Goal: Task Accomplishment & Management: Manage account settings

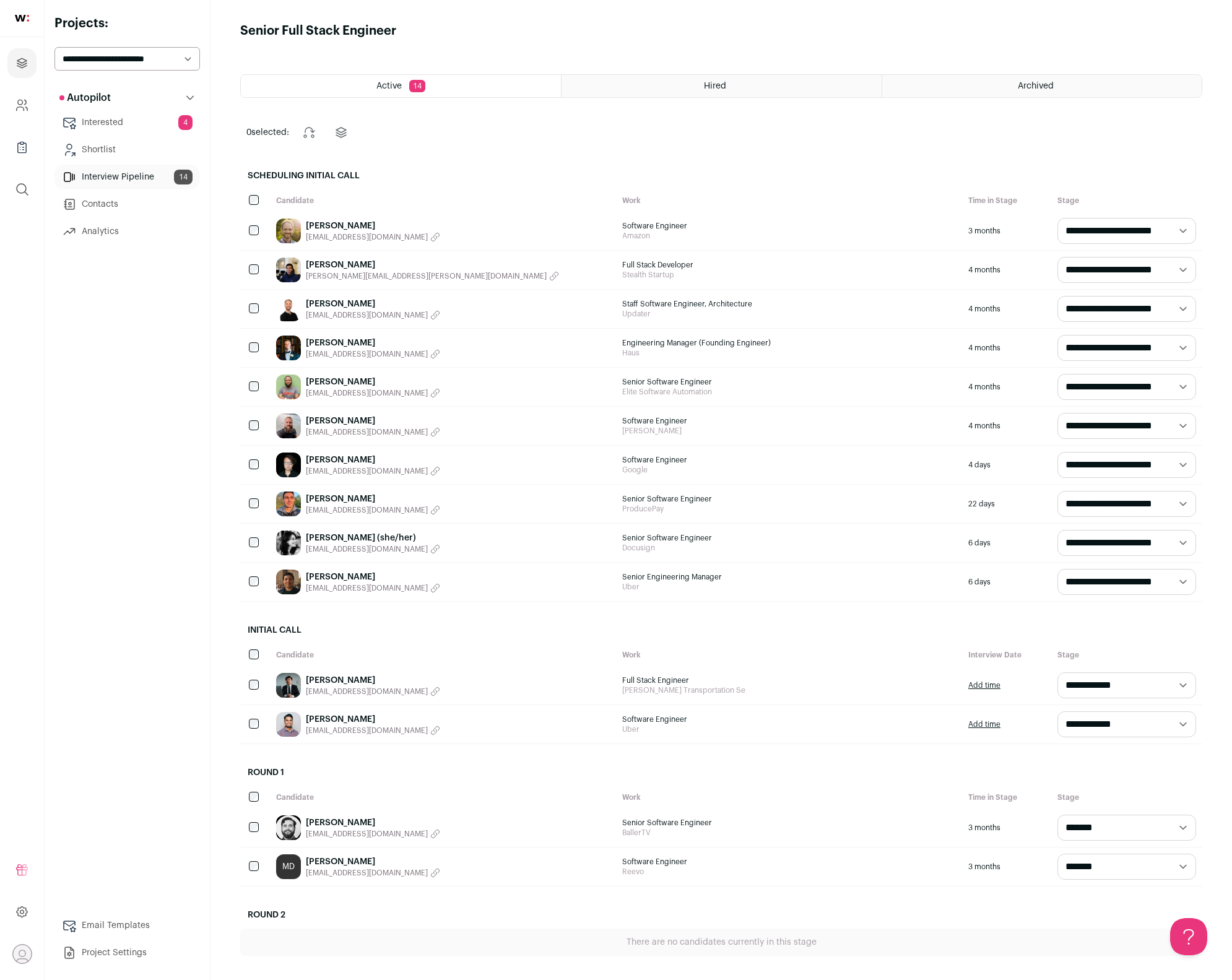
click at [969, 84] on div "Archived" at bounding box center [1042, 86] width 319 height 22
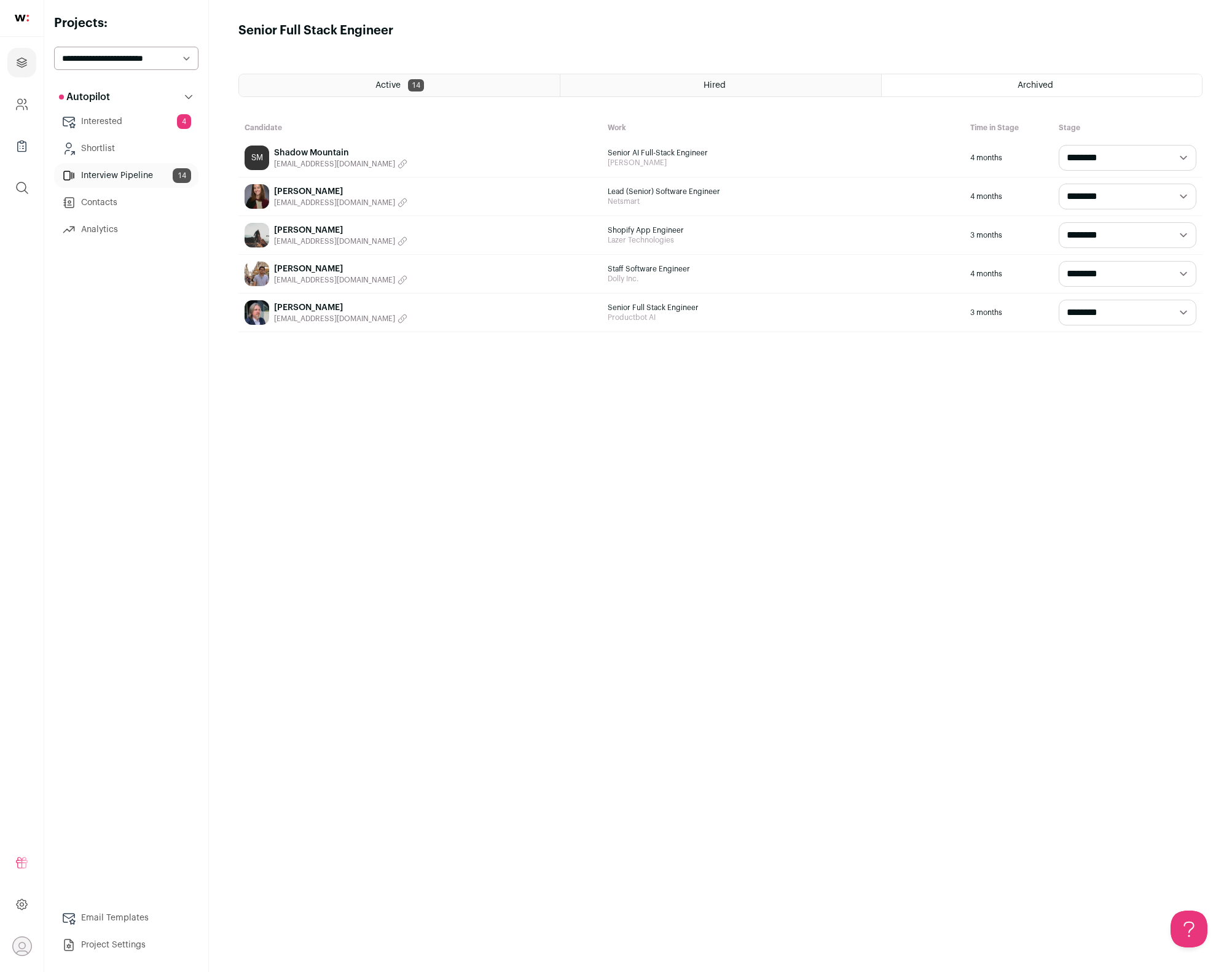
click at [284, 189] on link "[PERSON_NAME]" at bounding box center [340, 191] width 133 height 13
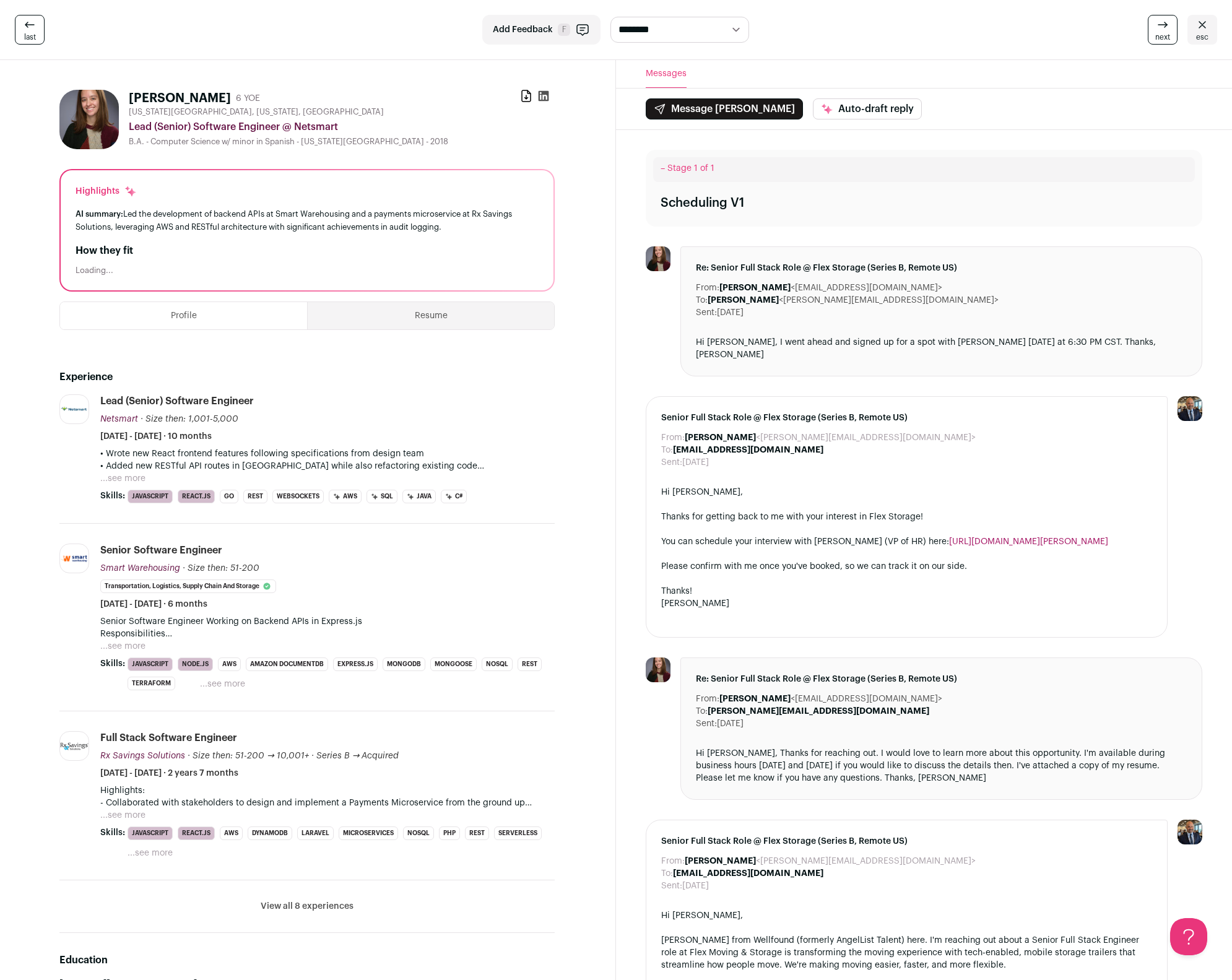
click at [113, 478] on button "...see more" at bounding box center [123, 479] width 45 height 13
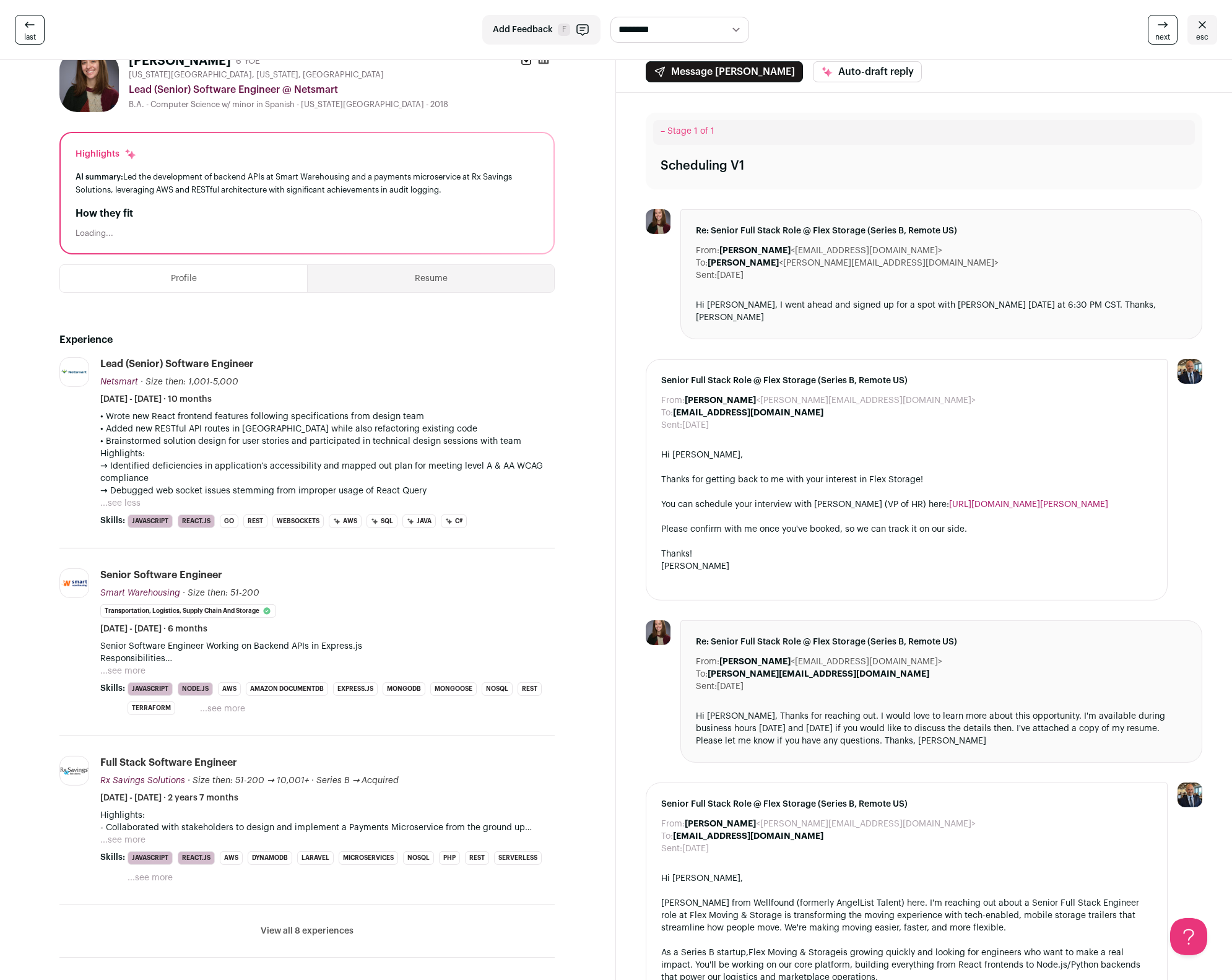
scroll to position [50, 0]
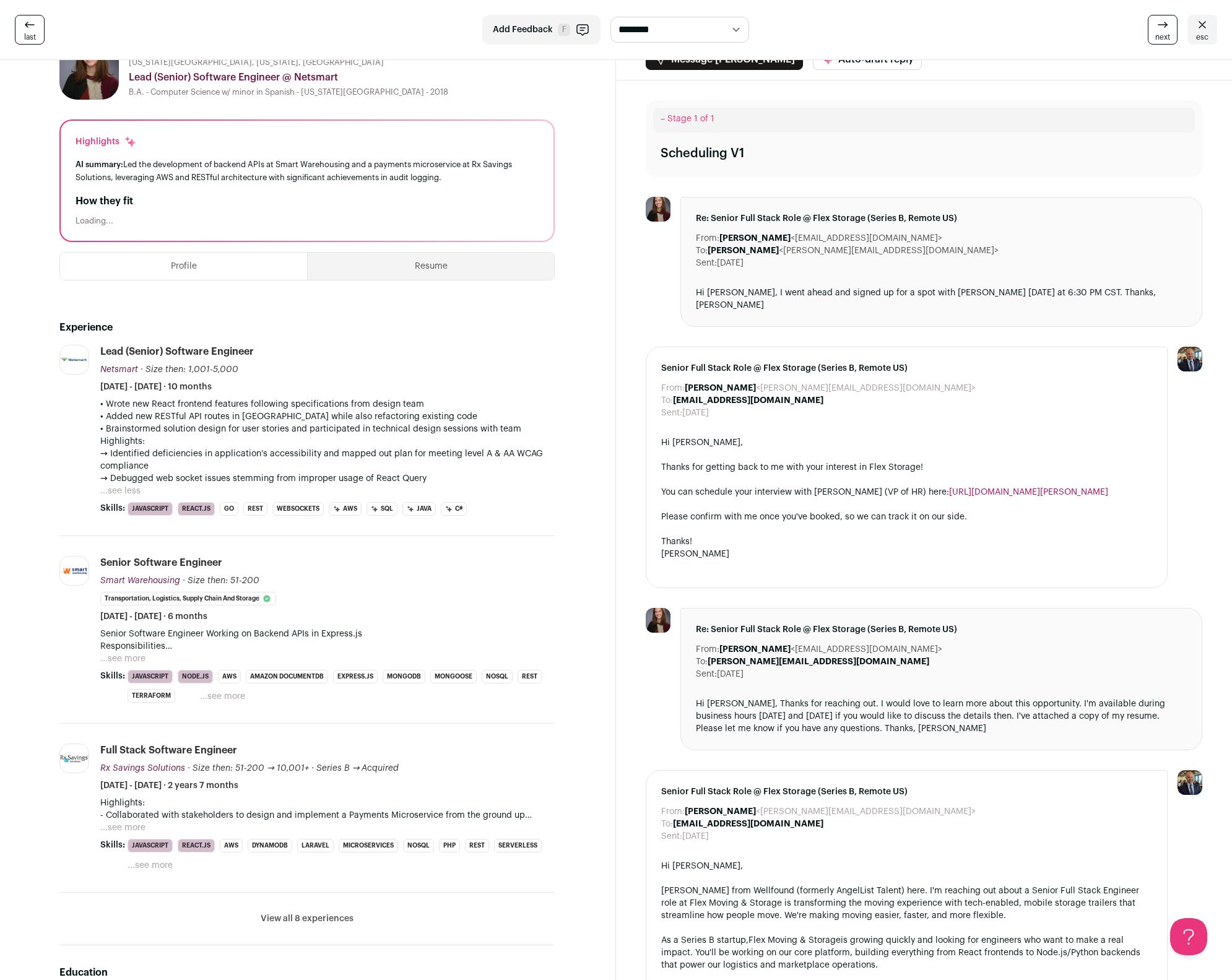
click at [116, 655] on button "...see more" at bounding box center [123, 659] width 45 height 13
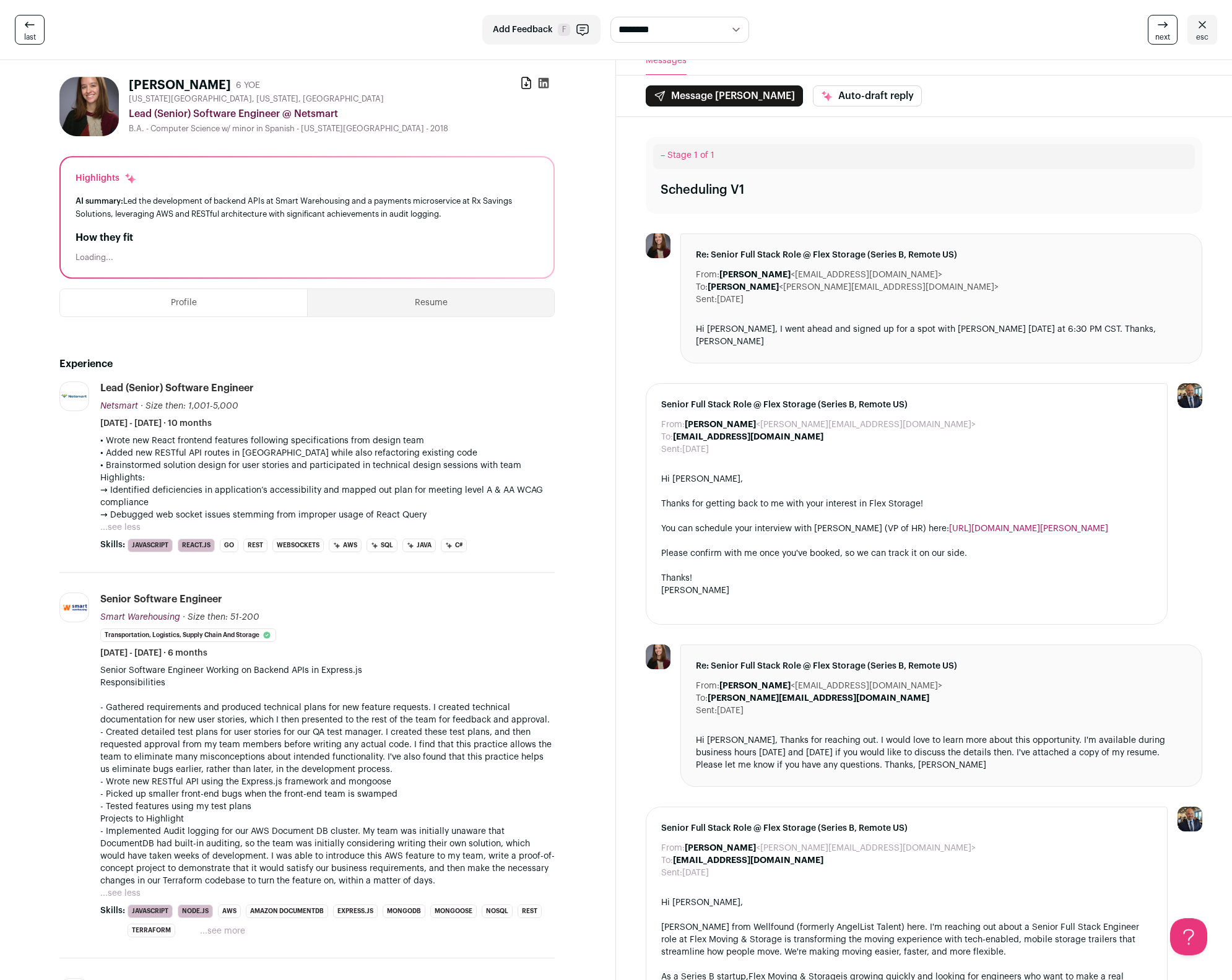
scroll to position [0, 0]
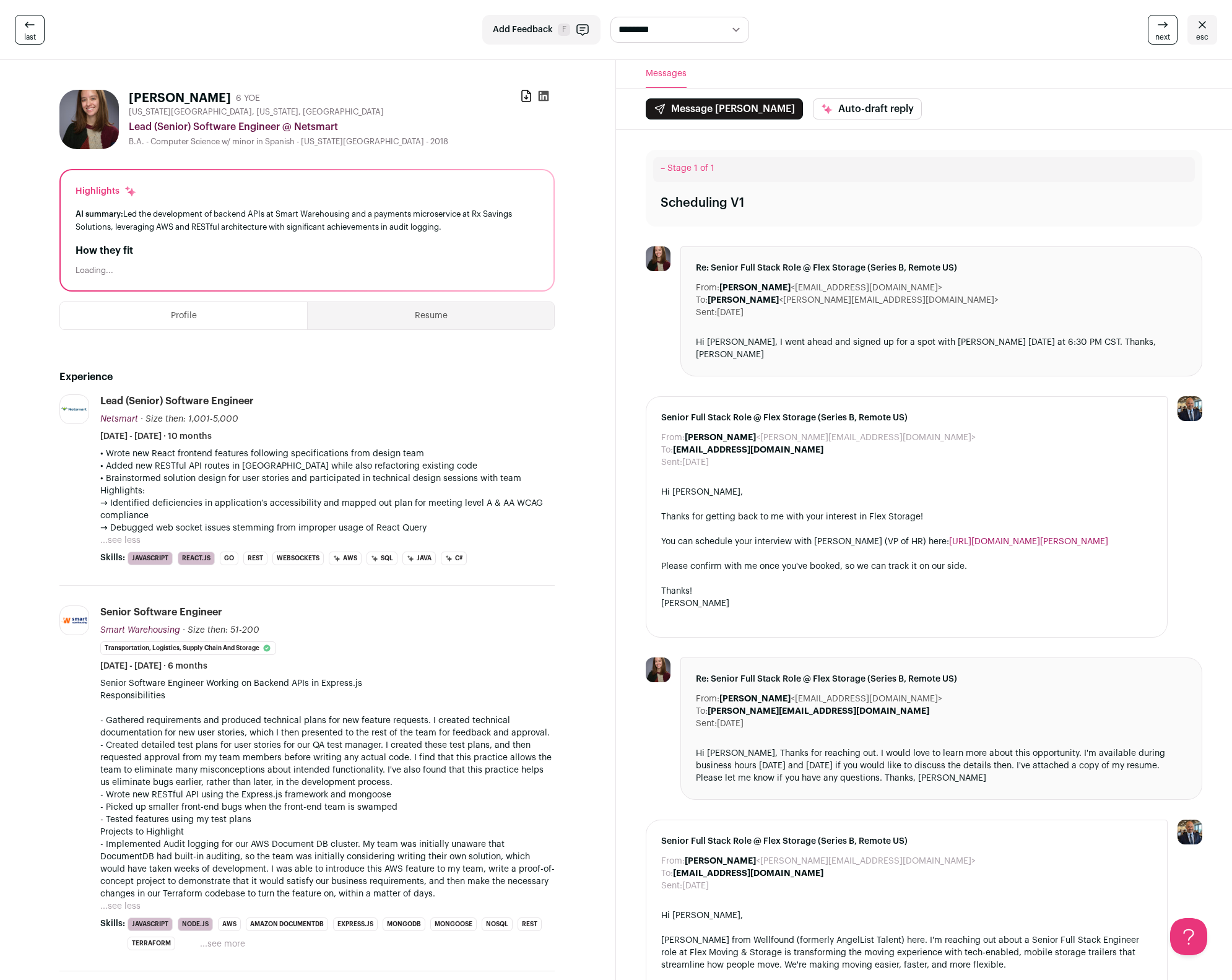
click at [77, 108] on img at bounding box center [89, 119] width 60 height 60
click at [155, 98] on h1 "[PERSON_NAME]" at bounding box center [180, 98] width 102 height 18
click at [176, 118] on div "[US_STATE][GEOGRAPHIC_DATA], [US_STATE], [GEOGRAPHIC_DATA] Lead (Senior) Softwa…" at bounding box center [341, 127] width 426 height 39
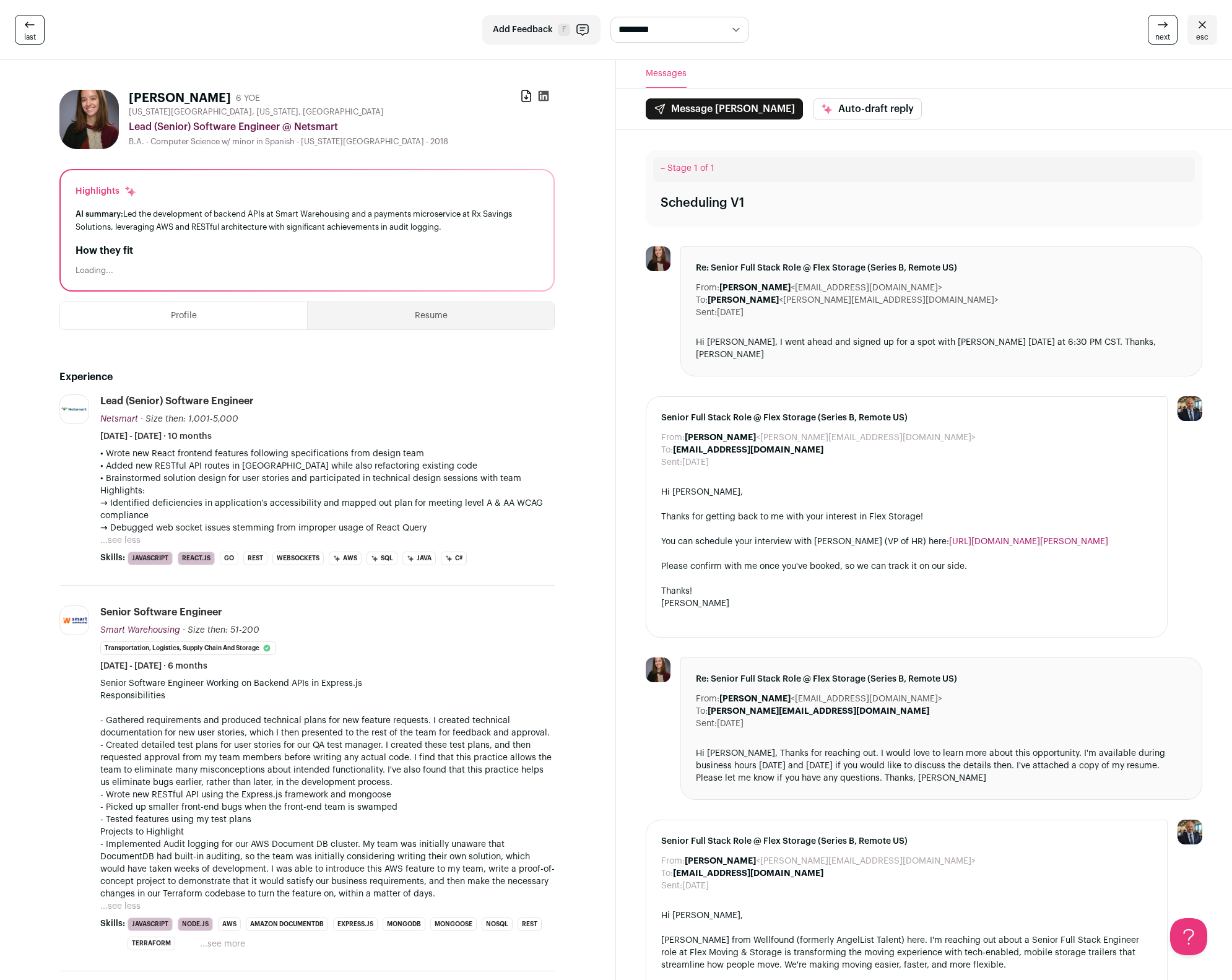
click at [155, 97] on h1 "[PERSON_NAME]" at bounding box center [180, 98] width 102 height 18
click at [77, 118] on img at bounding box center [89, 119] width 60 height 60
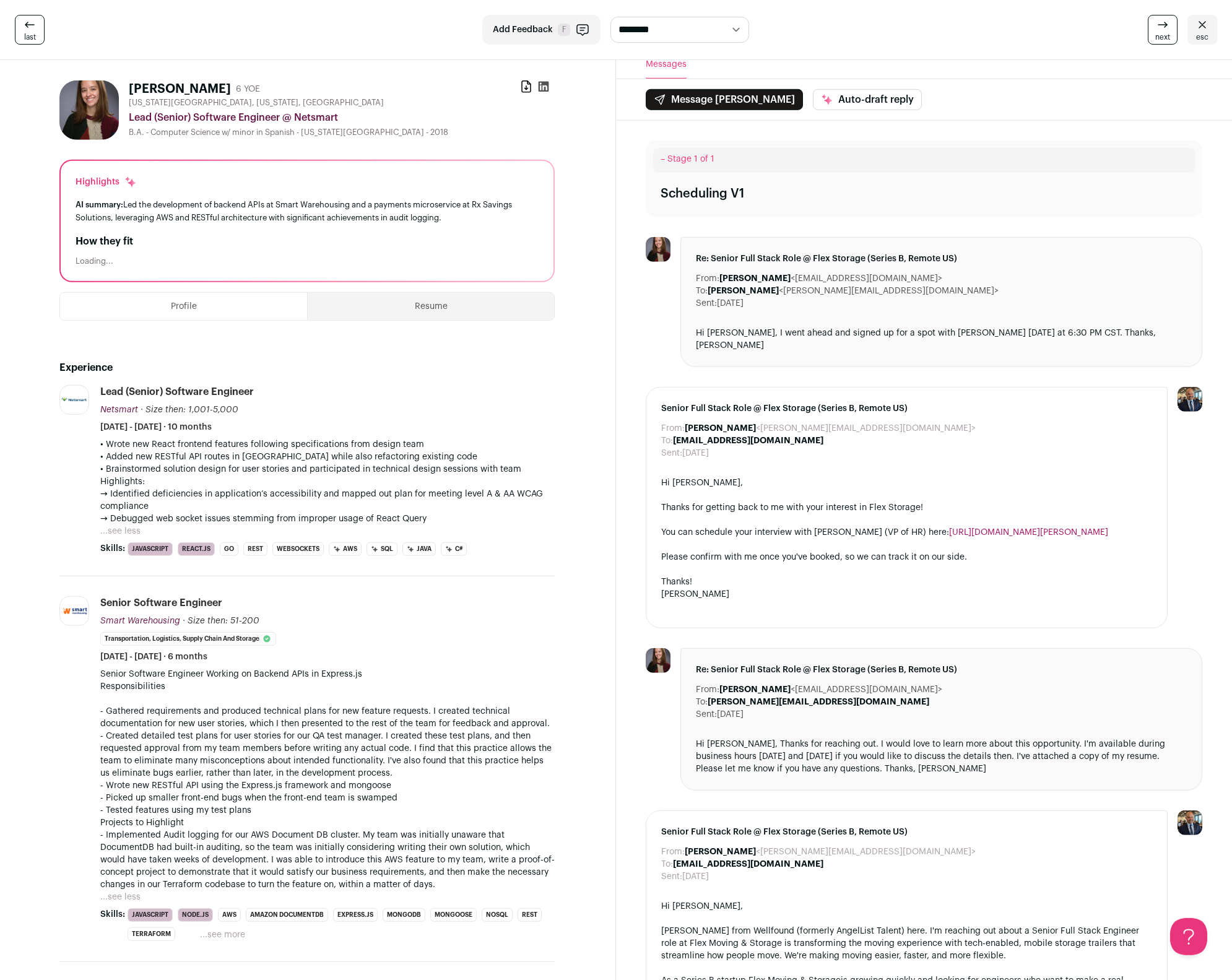
scroll to position [10, 0]
click at [544, 85] on icon at bounding box center [543, 86] width 11 height 11
click at [89, 107] on img at bounding box center [89, 110] width 60 height 60
click at [1192, 28] on link "esc" at bounding box center [1203, 29] width 29 height 29
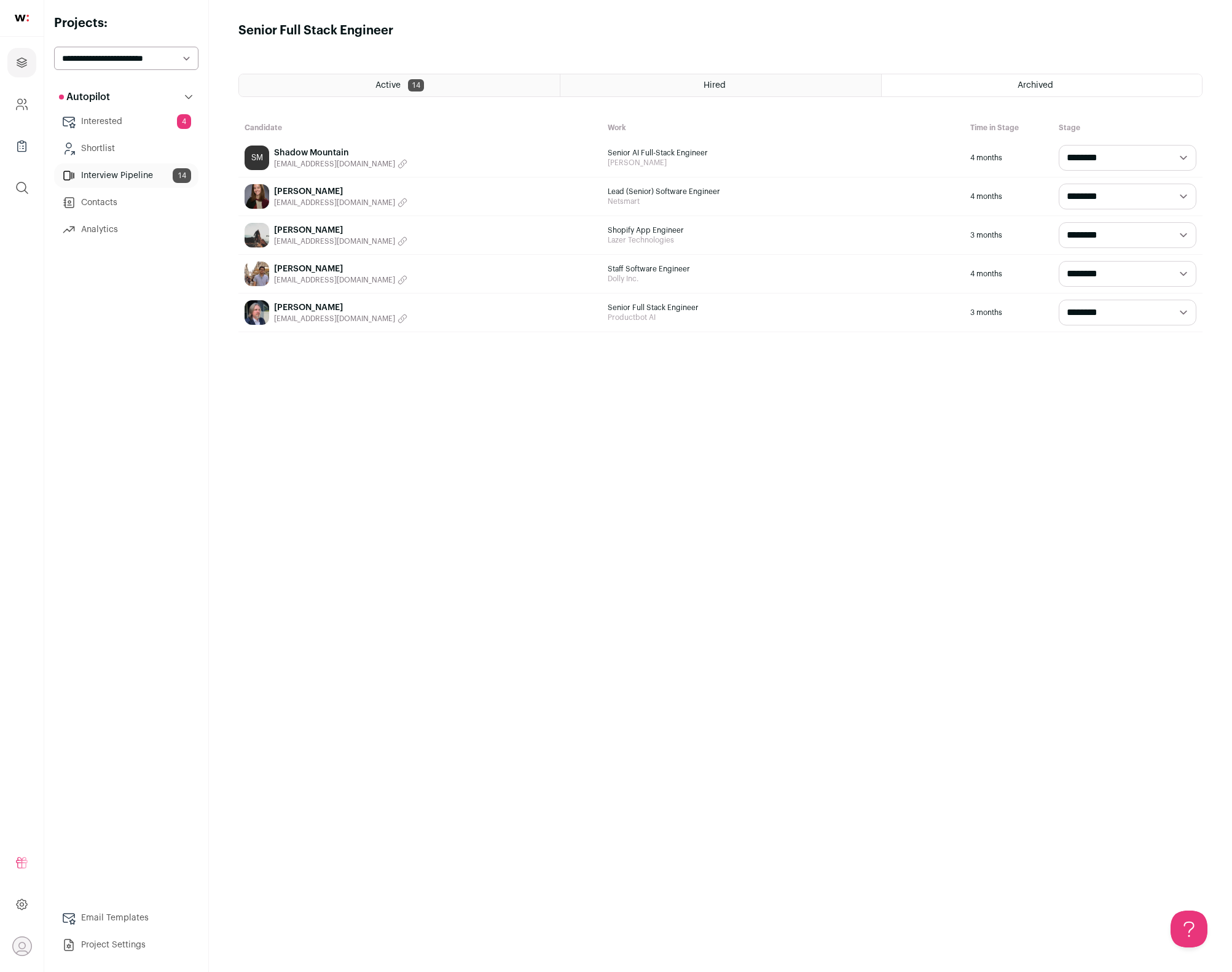
click at [490, 491] on main "**********" at bounding box center [720, 486] width 1023 height 972
click at [286, 228] on link "[PERSON_NAME]" at bounding box center [340, 230] width 133 height 13
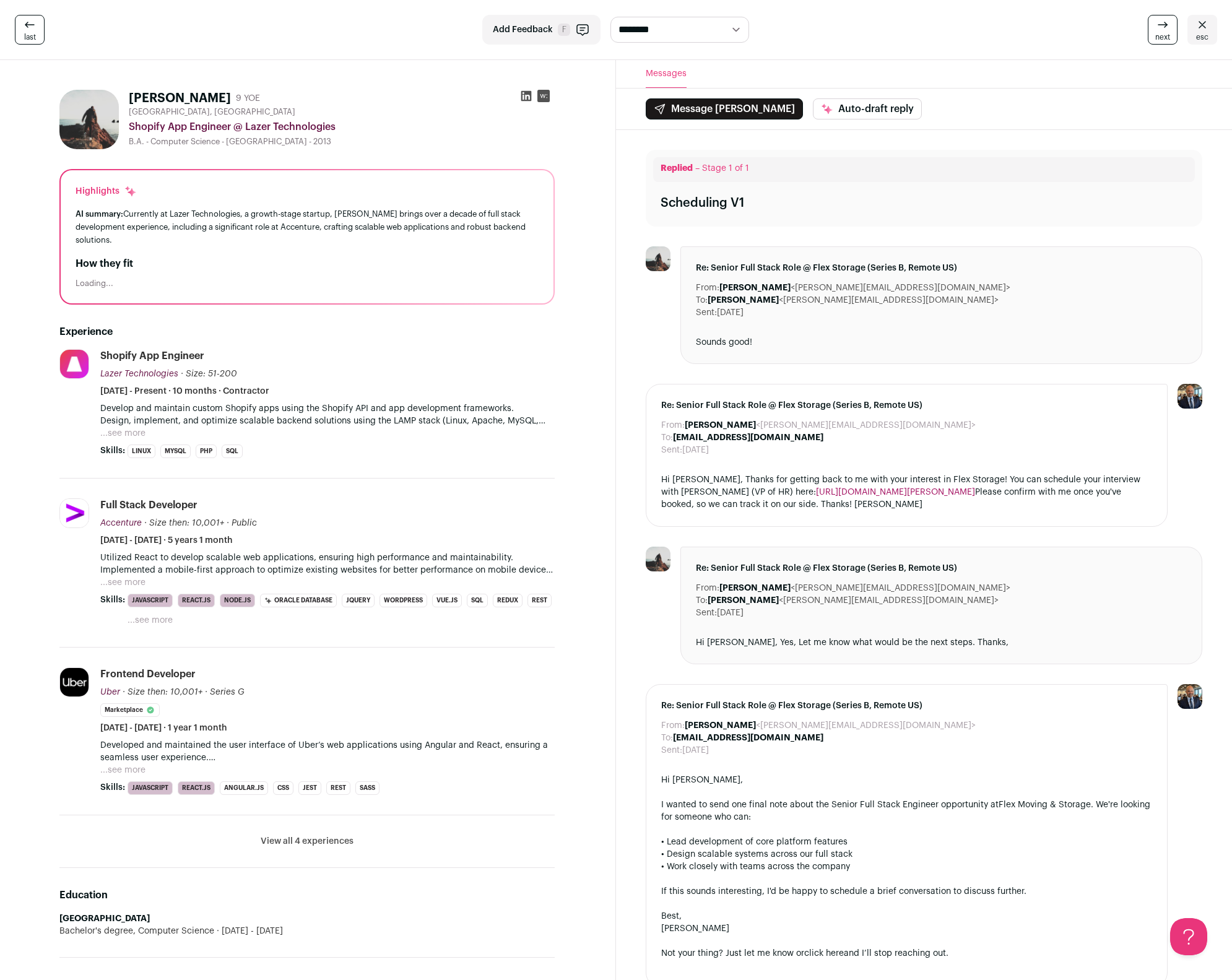
click at [83, 121] on img at bounding box center [89, 119] width 60 height 60
click at [530, 96] on icon at bounding box center [526, 96] width 13 height 13
